Goal: Use online tool/utility: Utilize a website feature to perform a specific function

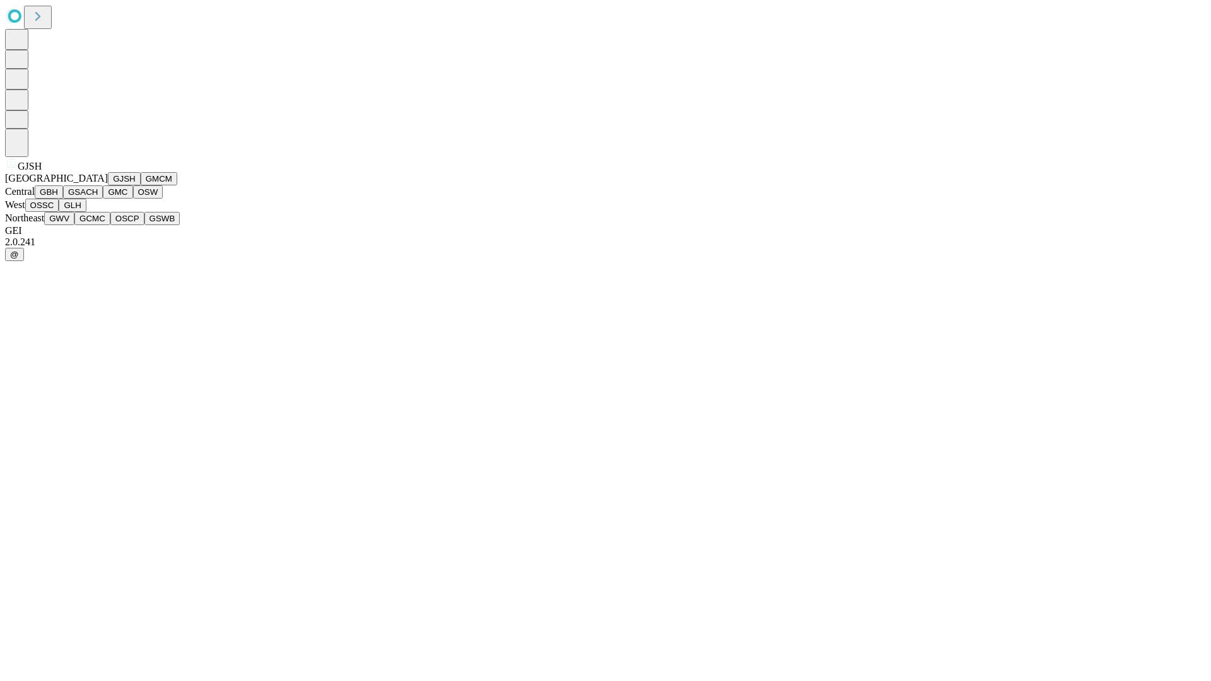
click at [108, 185] on button "GJSH" at bounding box center [124, 178] width 33 height 13
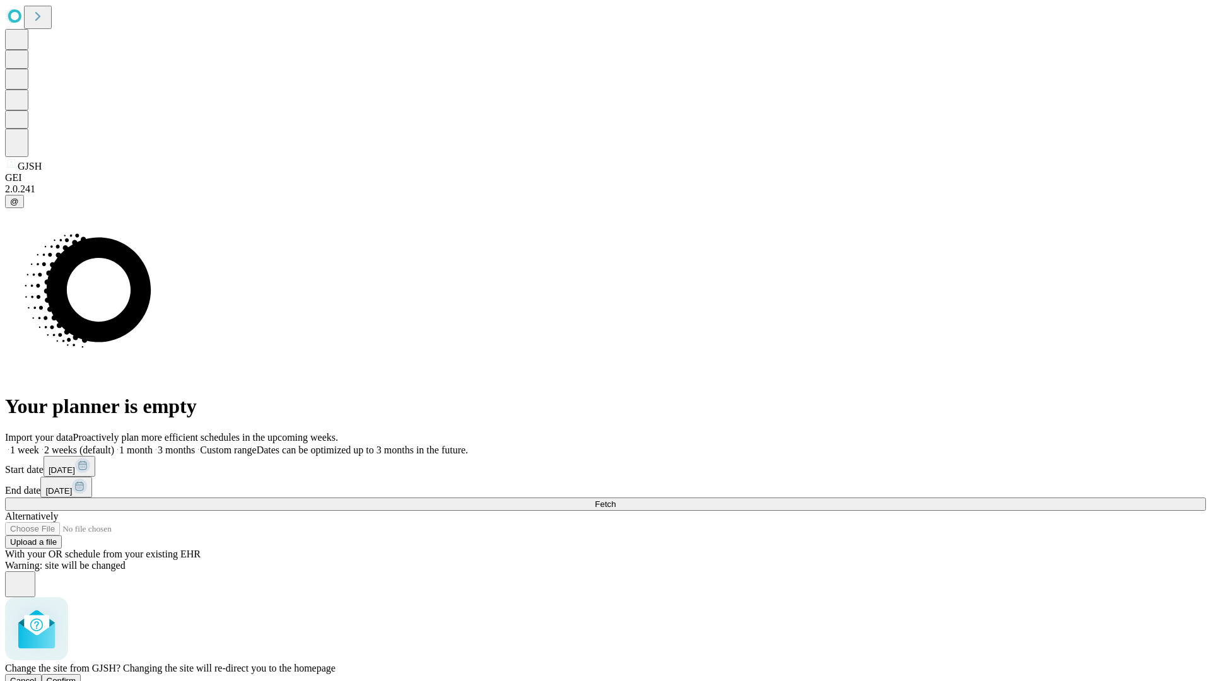
click at [76, 676] on span "Confirm" at bounding box center [62, 680] width 30 height 9
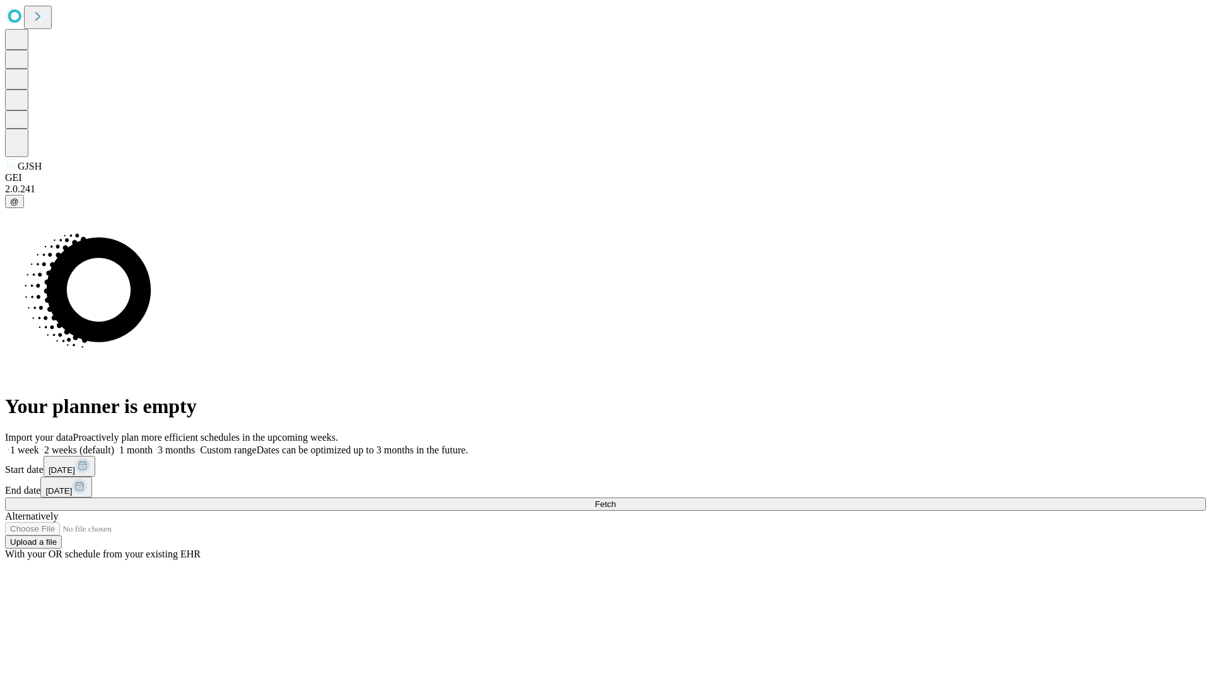
click at [153, 445] on label "1 month" at bounding box center [133, 450] width 38 height 11
click at [616, 500] on span "Fetch" at bounding box center [605, 504] width 21 height 9
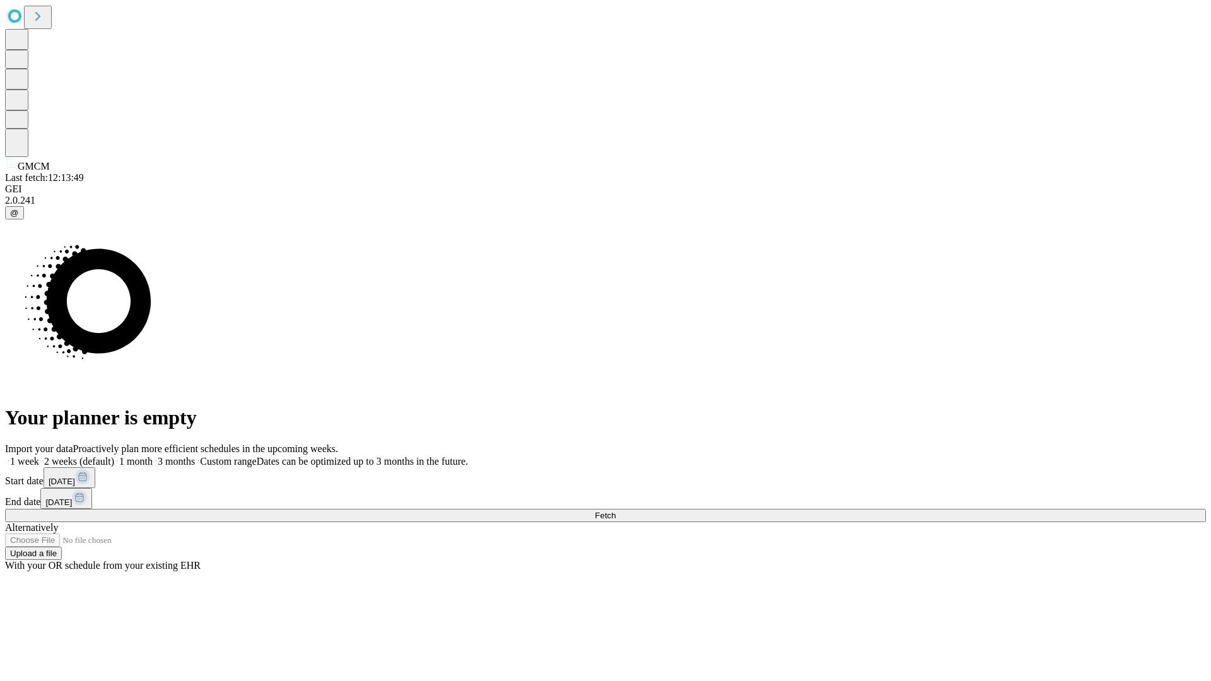
click at [153, 456] on label "1 month" at bounding box center [133, 461] width 38 height 11
click at [616, 511] on span "Fetch" at bounding box center [605, 515] width 21 height 9
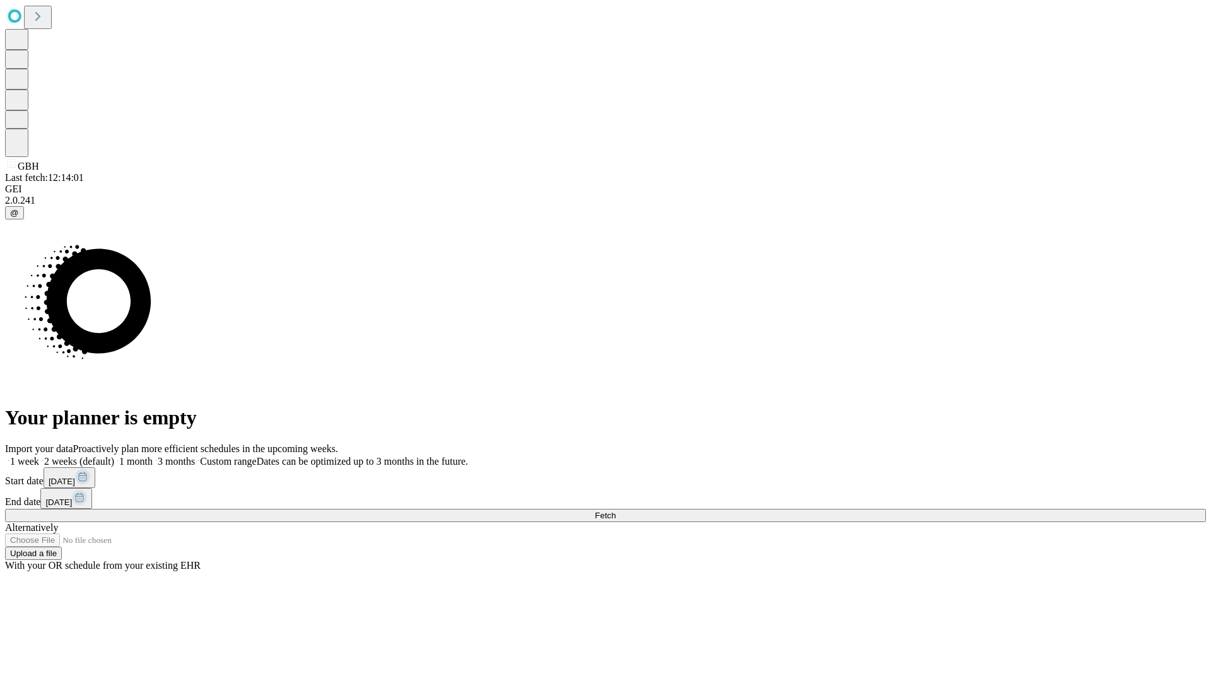
click at [616, 511] on span "Fetch" at bounding box center [605, 515] width 21 height 9
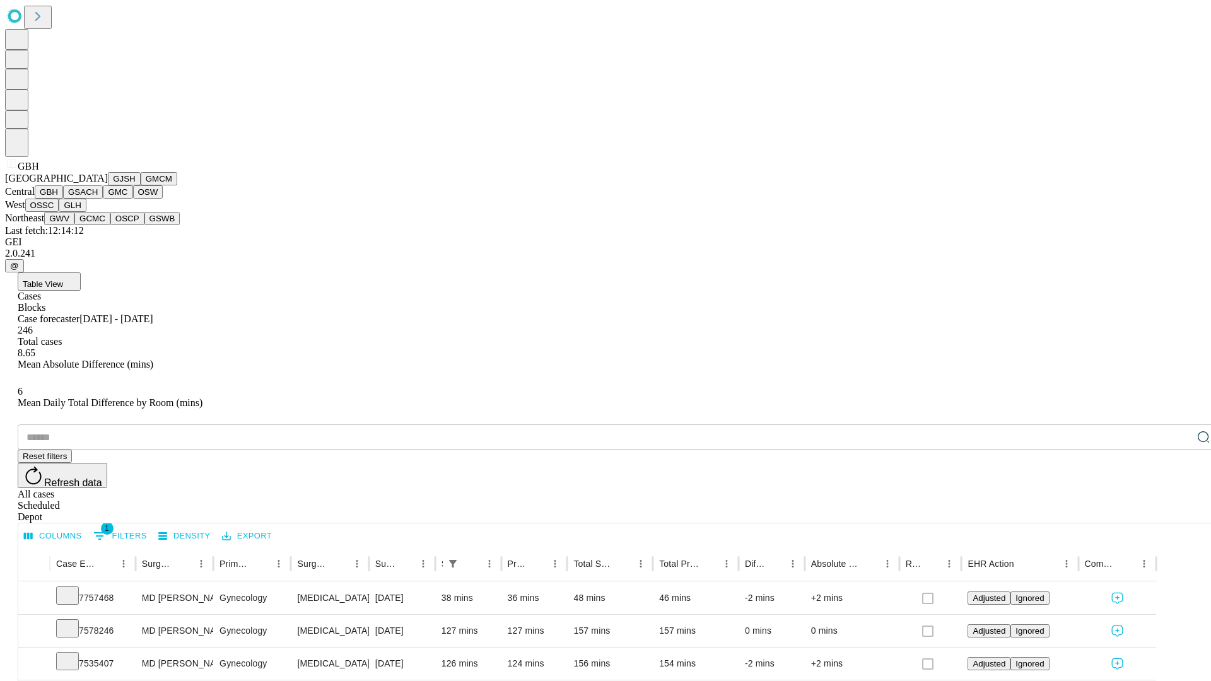
click at [98, 199] on button "GSACH" at bounding box center [83, 191] width 40 height 13
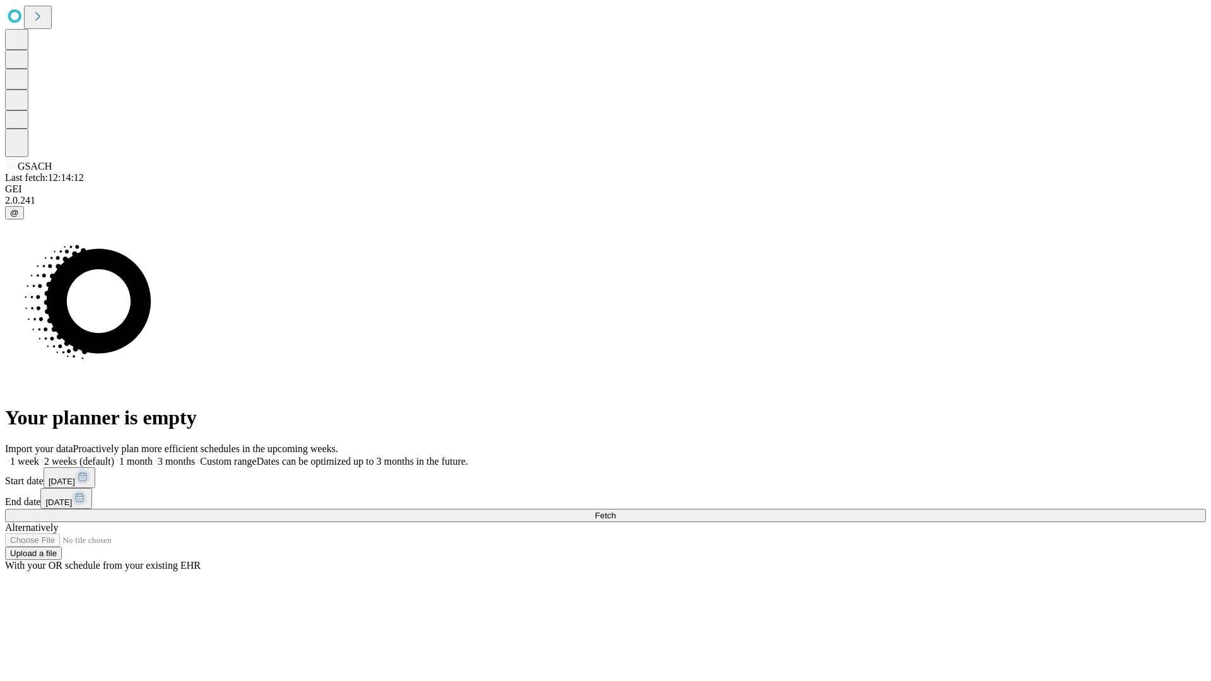
click at [616, 511] on span "Fetch" at bounding box center [605, 515] width 21 height 9
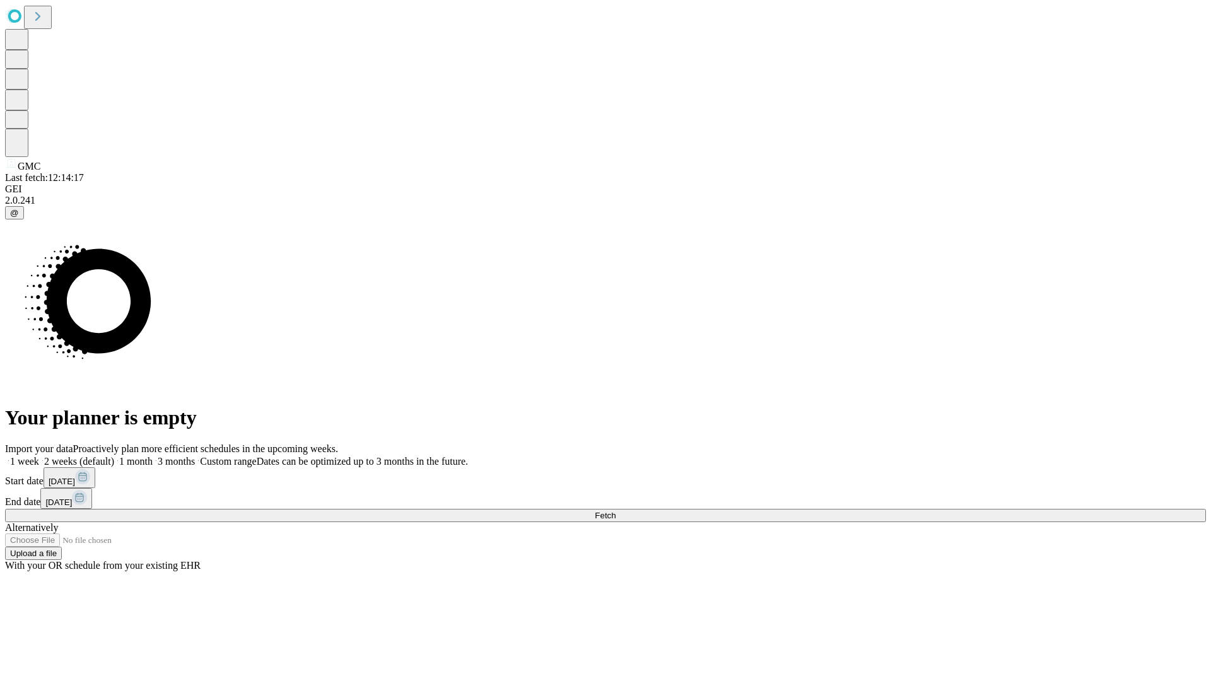
click at [153, 456] on label "1 month" at bounding box center [133, 461] width 38 height 11
click at [616, 511] on span "Fetch" at bounding box center [605, 515] width 21 height 9
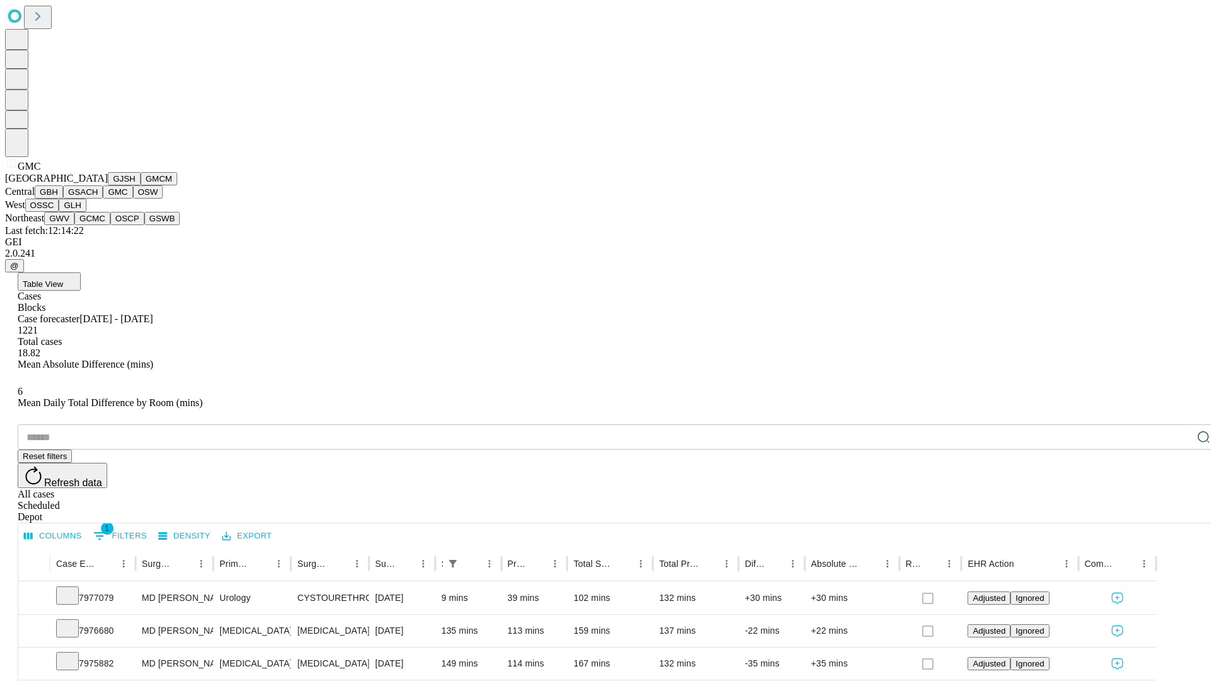
click at [133, 199] on button "OSW" at bounding box center [148, 191] width 30 height 13
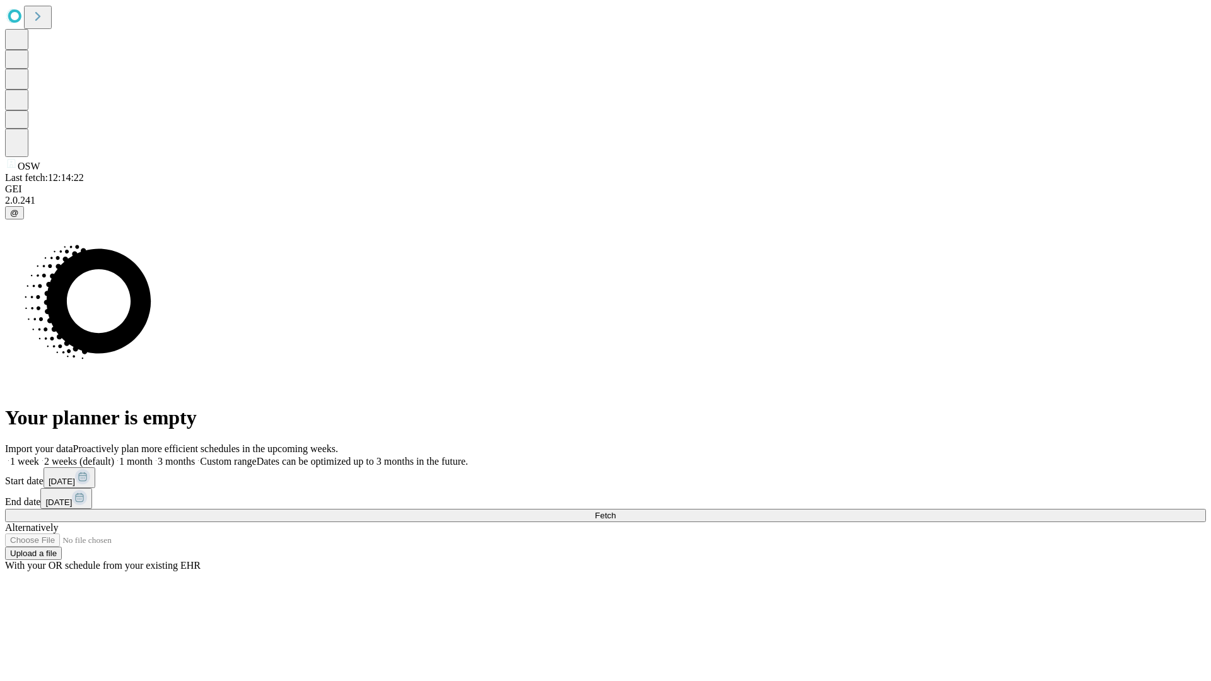
click at [153, 456] on label "1 month" at bounding box center [133, 461] width 38 height 11
click at [616, 511] on span "Fetch" at bounding box center [605, 515] width 21 height 9
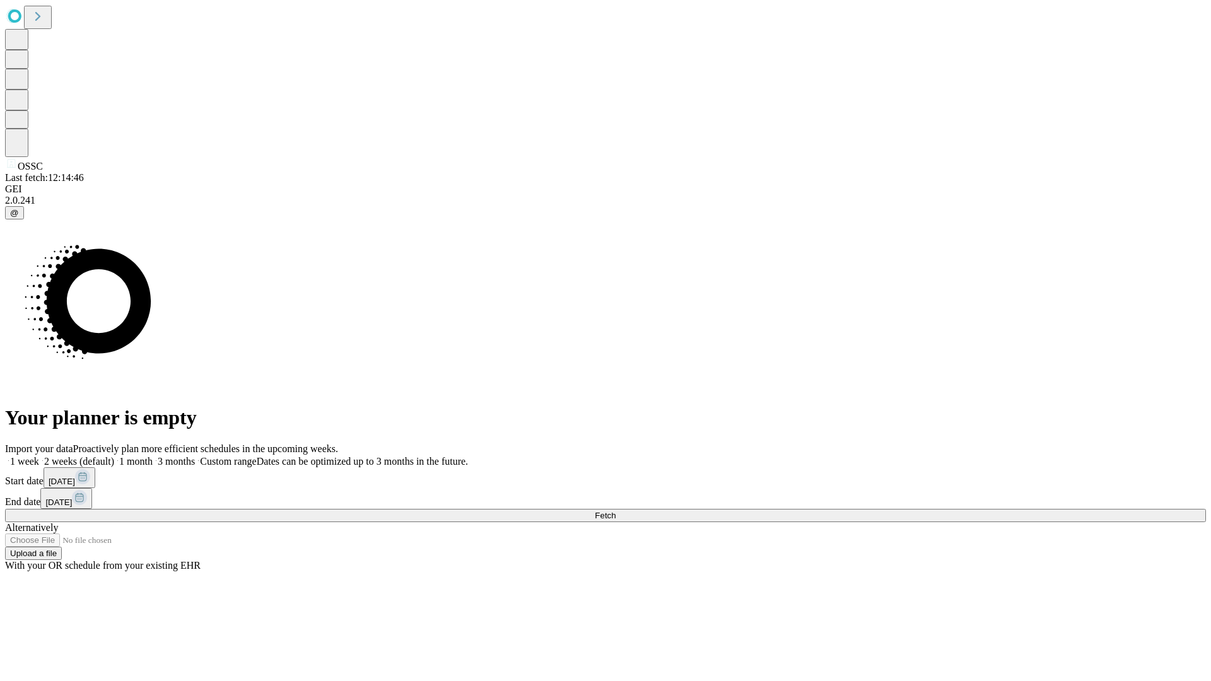
click at [153, 456] on label "1 month" at bounding box center [133, 461] width 38 height 11
click at [616, 511] on span "Fetch" at bounding box center [605, 515] width 21 height 9
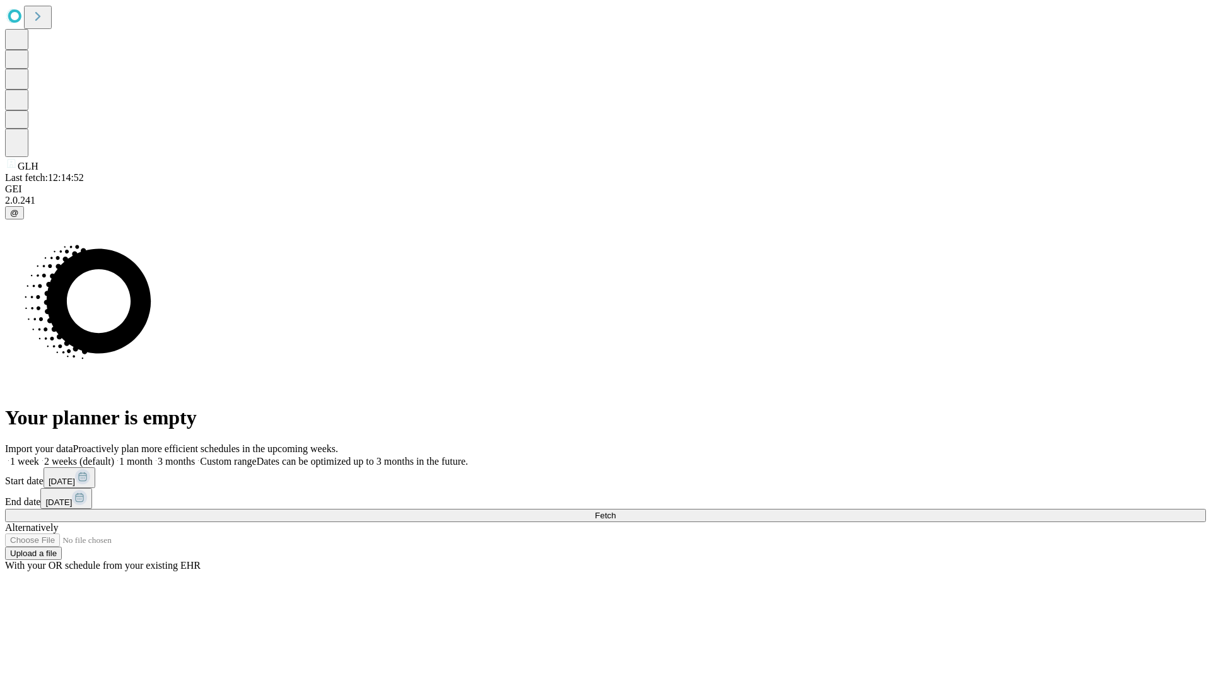
click at [153, 456] on label "1 month" at bounding box center [133, 461] width 38 height 11
click at [616, 511] on span "Fetch" at bounding box center [605, 515] width 21 height 9
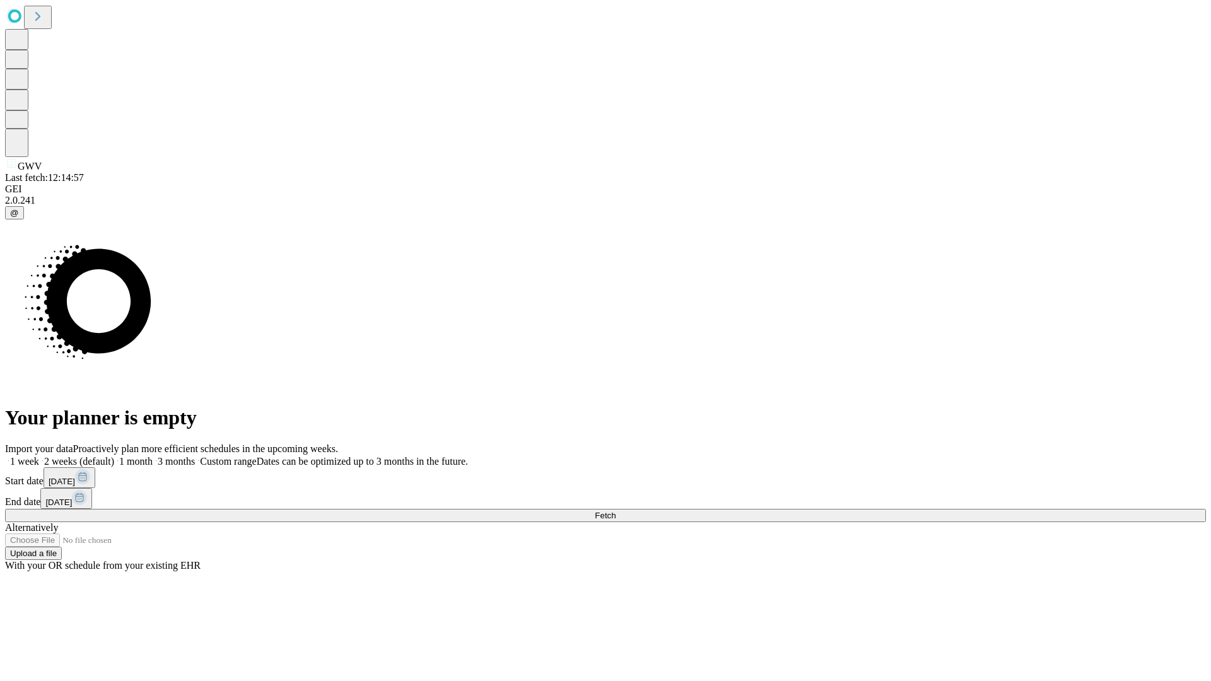
click at [153, 456] on label "1 month" at bounding box center [133, 461] width 38 height 11
click at [616, 511] on span "Fetch" at bounding box center [605, 515] width 21 height 9
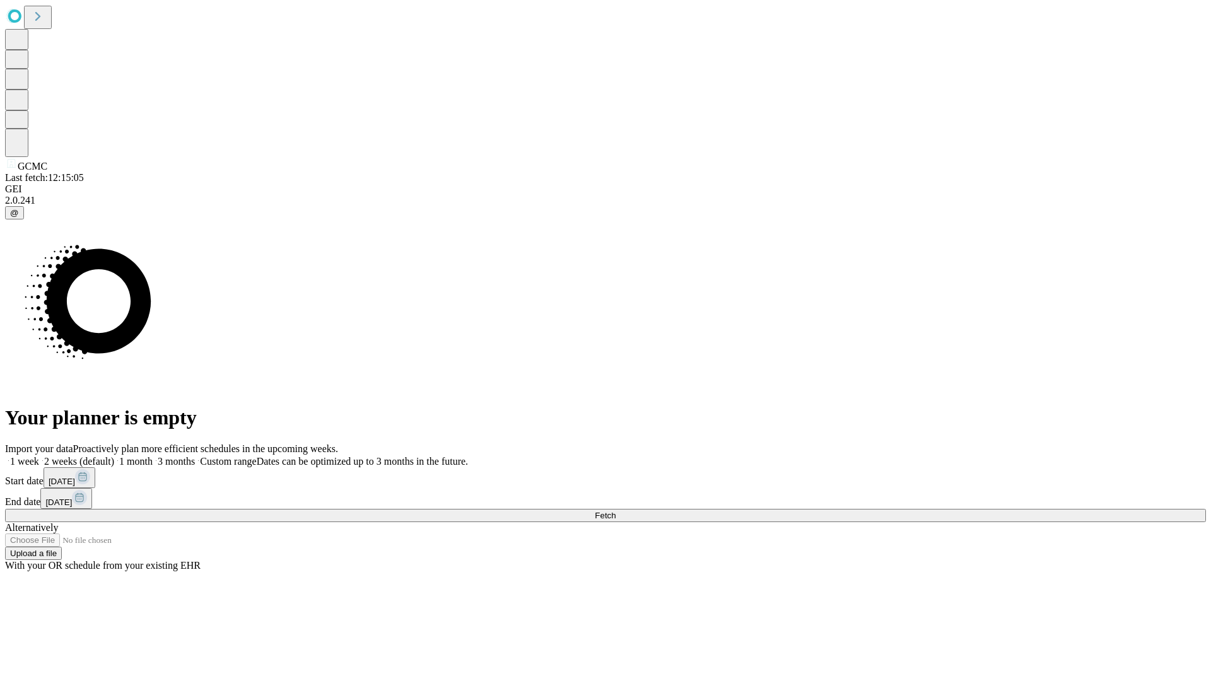
click at [153, 456] on label "1 month" at bounding box center [133, 461] width 38 height 11
click at [616, 511] on span "Fetch" at bounding box center [605, 515] width 21 height 9
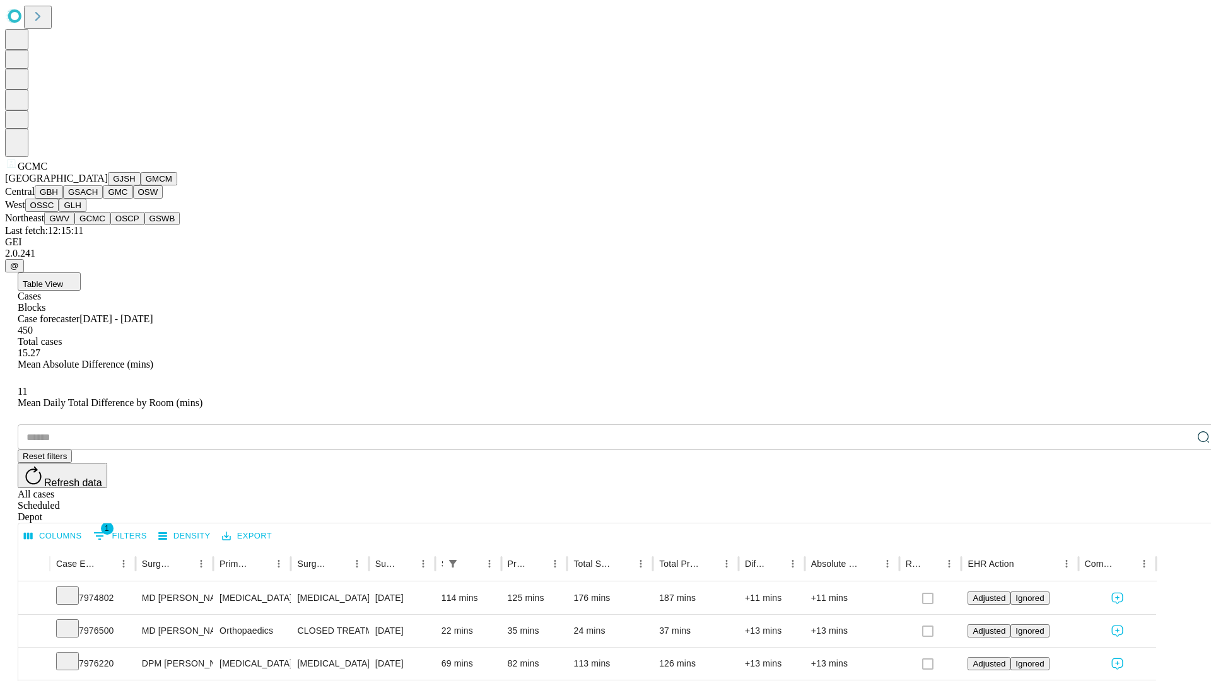
click at [110, 225] on button "OSCP" at bounding box center [127, 218] width 34 height 13
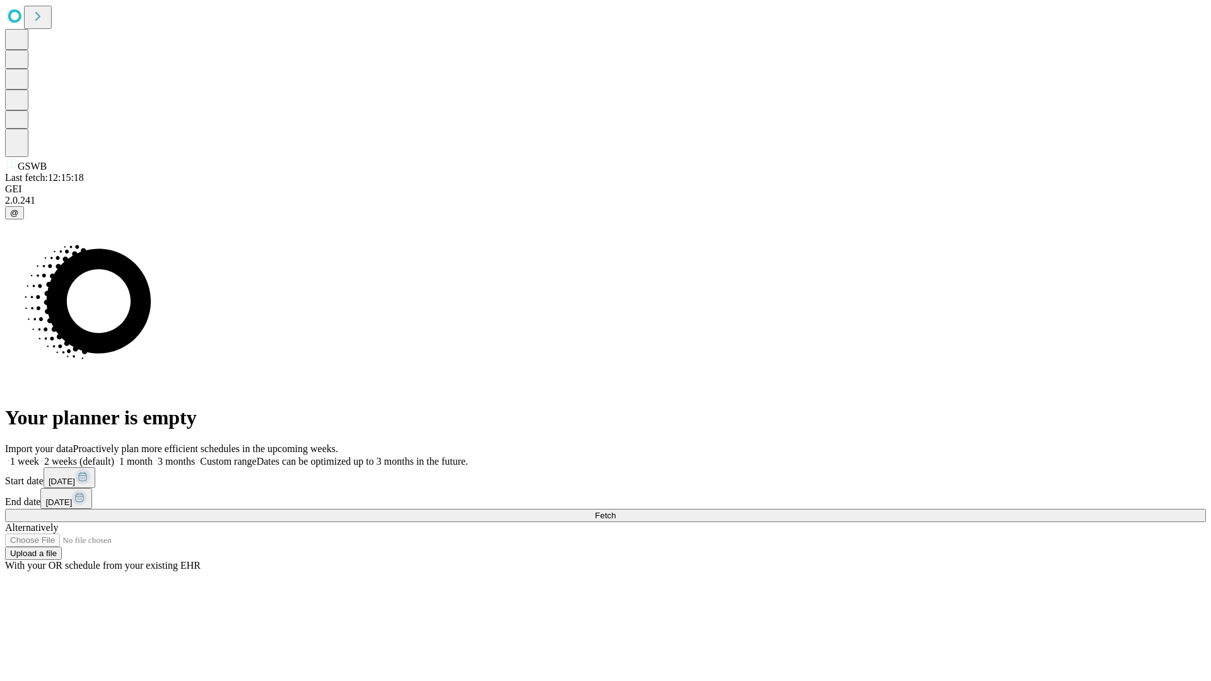
click at [153, 456] on label "1 month" at bounding box center [133, 461] width 38 height 11
click at [616, 511] on span "Fetch" at bounding box center [605, 515] width 21 height 9
